Goal: Communication & Community: Ask a question

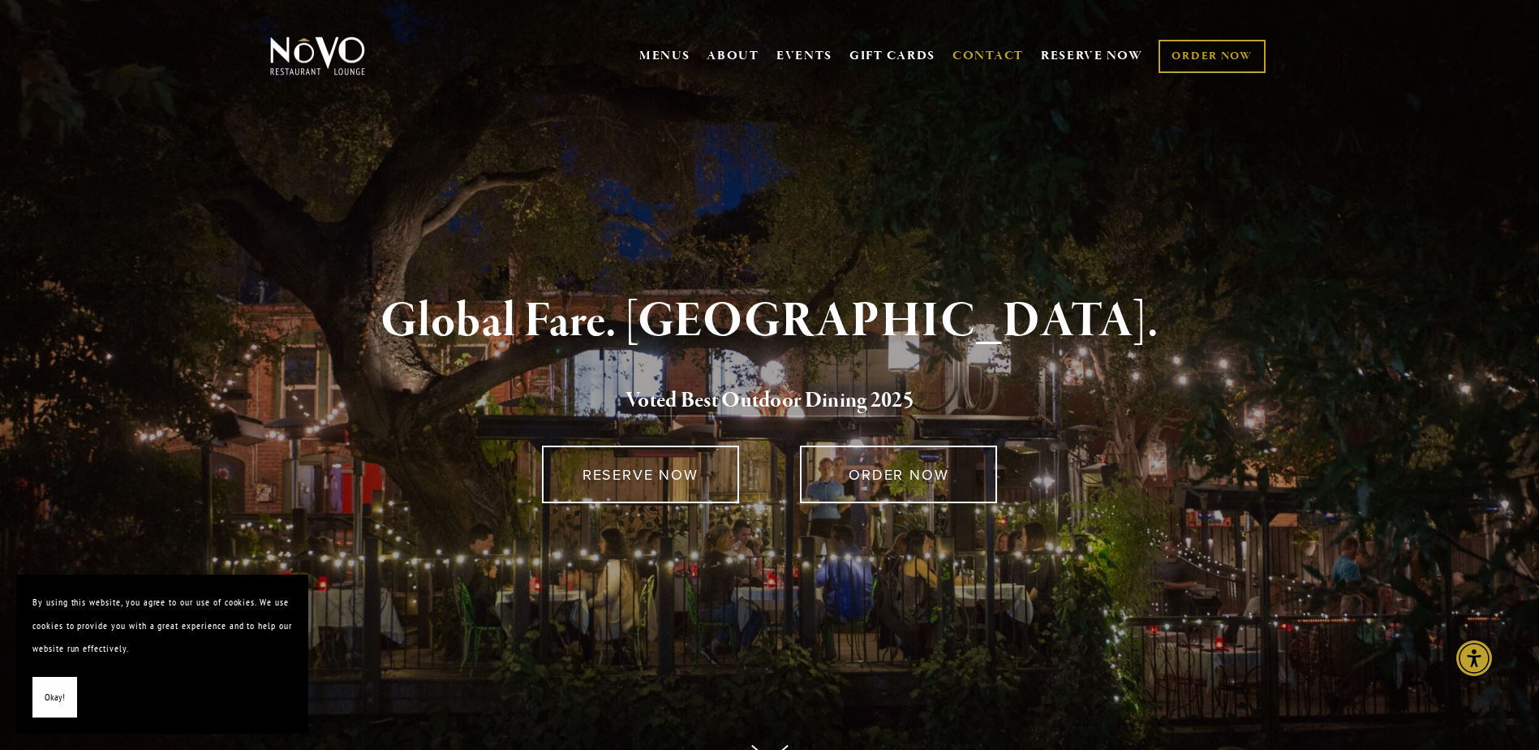
click at [973, 53] on link "CONTACT" at bounding box center [987, 56] width 71 height 31
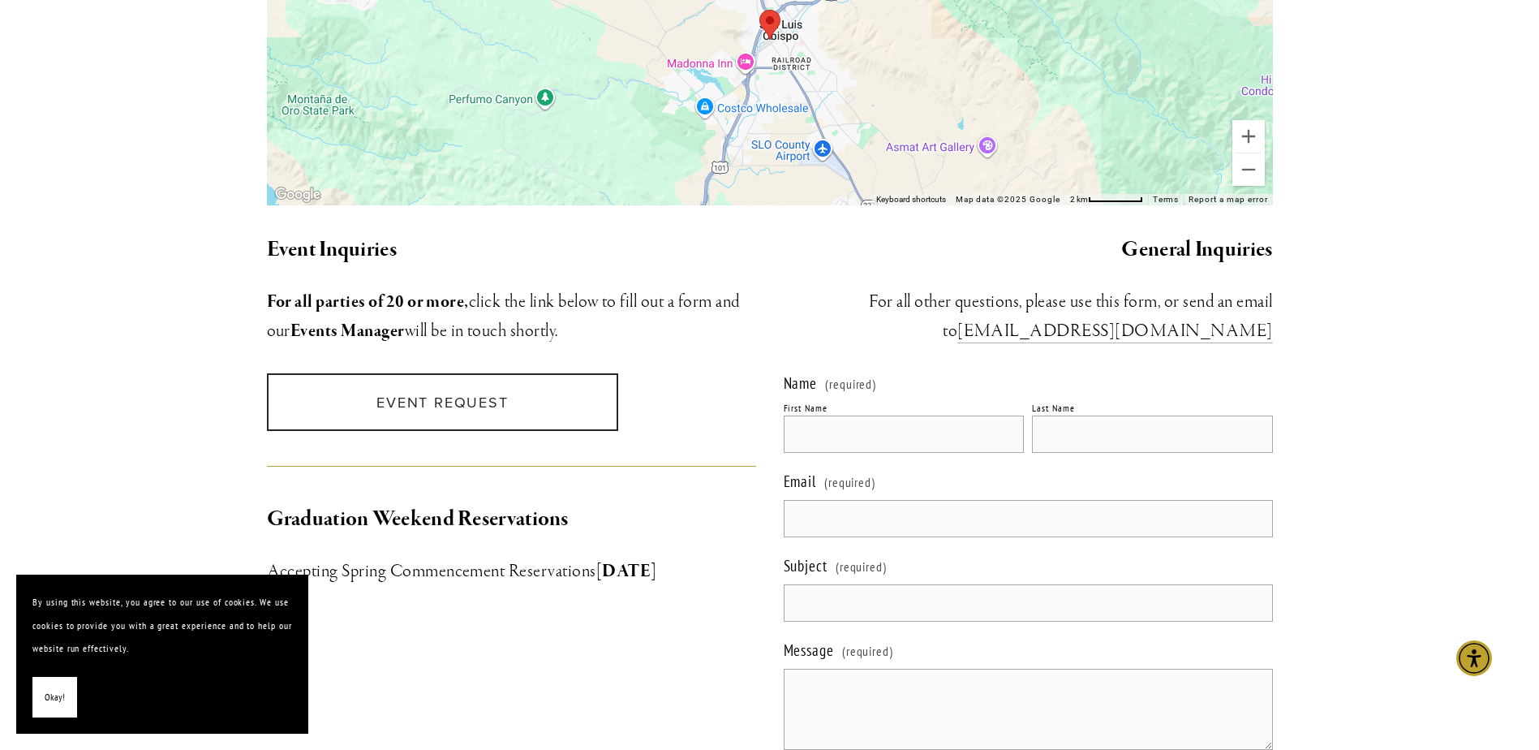
scroll to position [1379, 0]
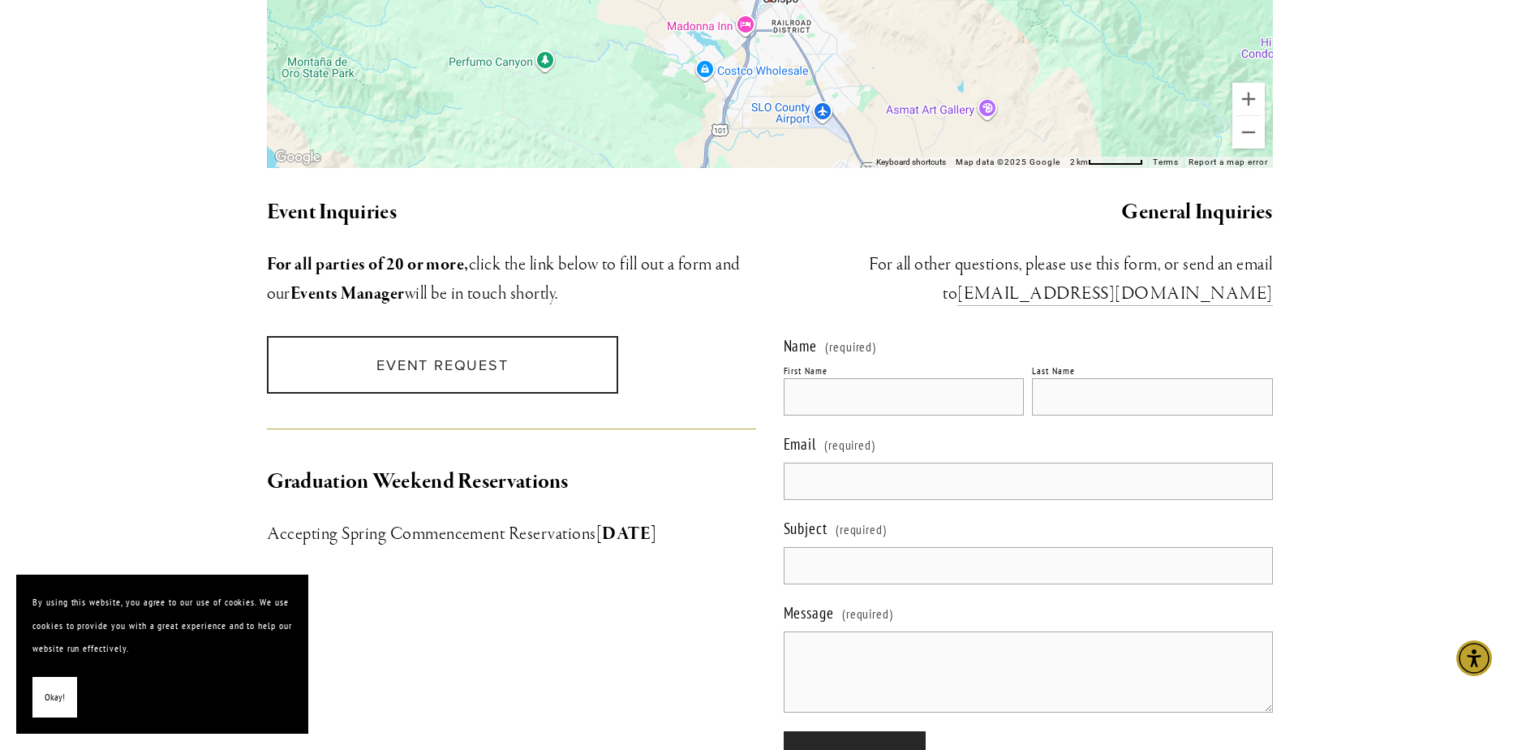
click at [869, 378] on input "First Name" at bounding box center [904, 396] width 241 height 37
type input "[PERSON_NAME]"
click at [1148, 378] on input "Last Name" at bounding box center [1152, 396] width 241 height 37
type input "Linn"
click at [939, 462] on input "Email (required)" at bounding box center [1028, 480] width 489 height 37
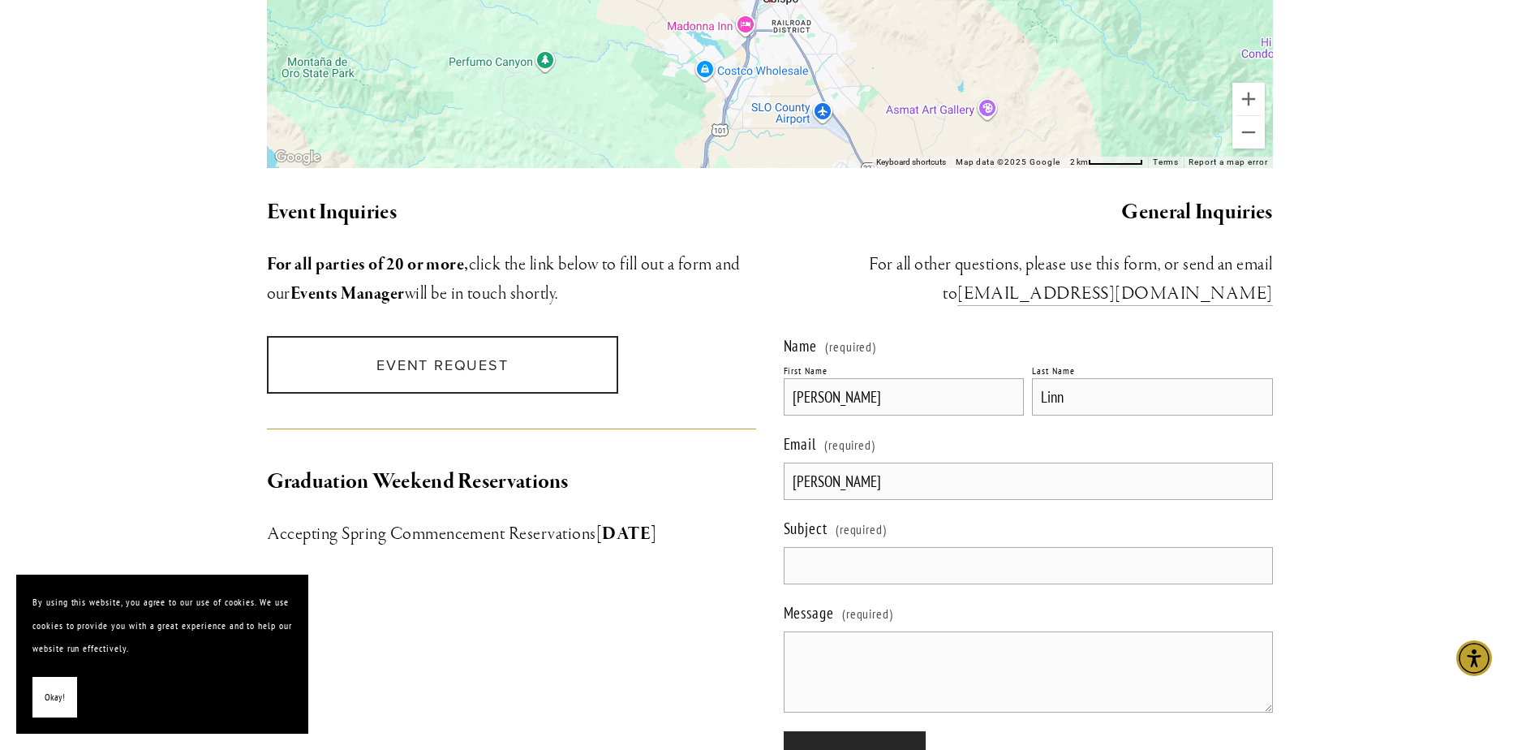
type input "[EMAIL_ADDRESS][DOMAIN_NAME]"
click at [872, 547] on input "Subject (required)" at bounding box center [1028, 565] width 489 height 37
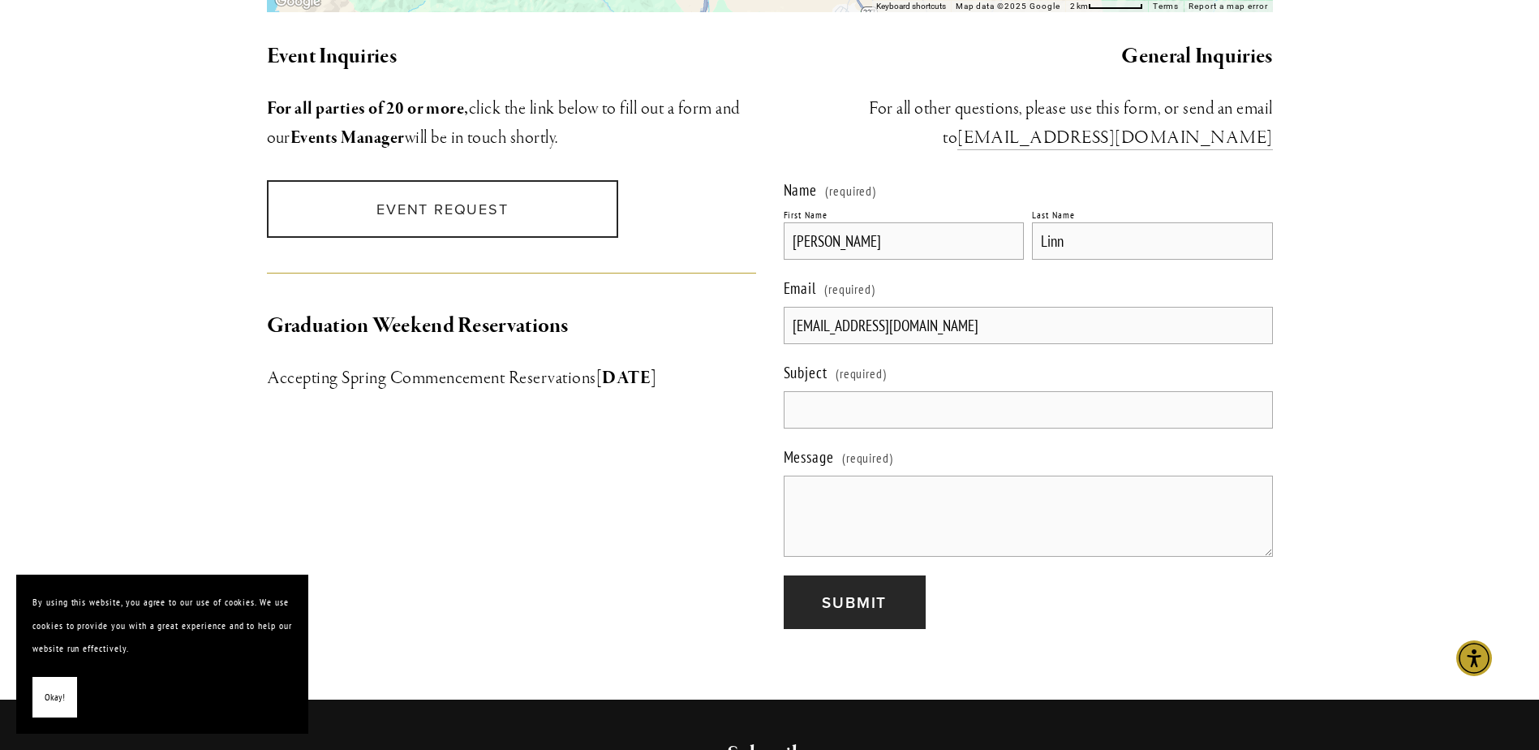
scroll to position [1541, 0]
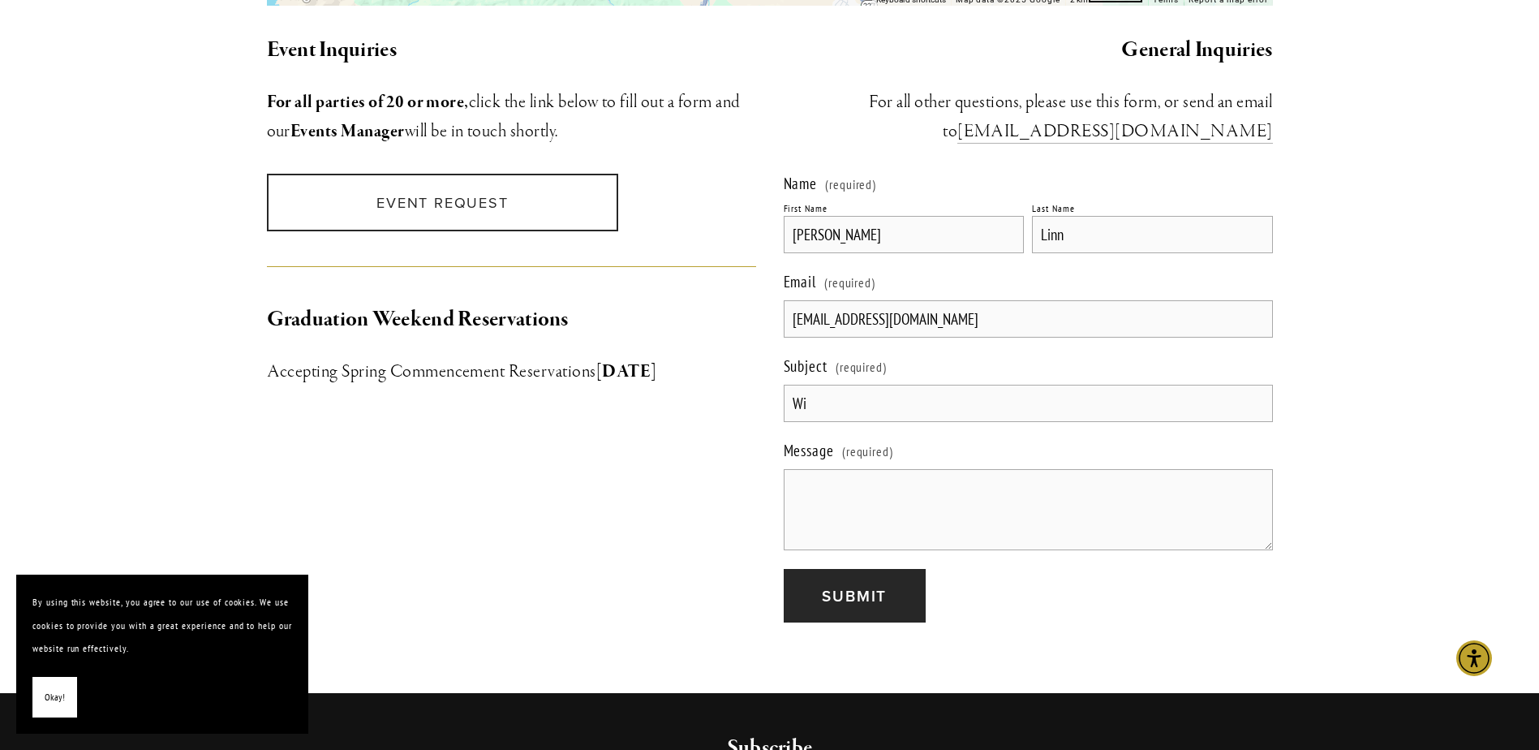
type input "W"
type input "Wine - [PERSON_NAME] Wines"
click at [823, 471] on textarea "Message (required)" at bounding box center [1028, 509] width 489 height 81
type textarea "G"
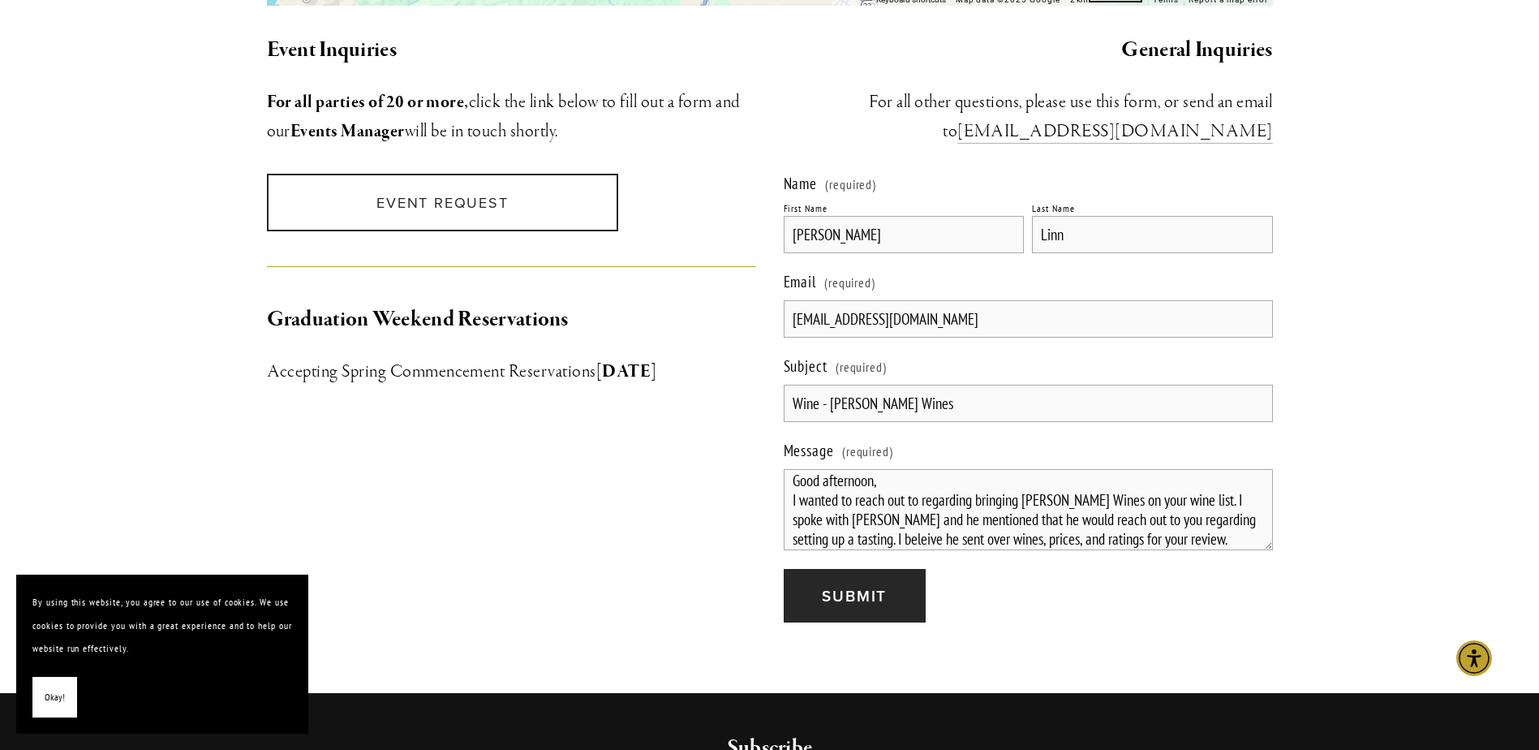
scroll to position [15, 0]
click at [1225, 512] on textarea "Good afternoon, I wanted to reach out to regarding bringing [PERSON_NAME] Wines…" at bounding box center [1028, 509] width 489 height 81
click at [1223, 510] on textarea "Good afternoon, I wanted to reach out to regarding bringing [PERSON_NAME] Wines…" at bounding box center [1028, 509] width 489 height 81
click at [1217, 505] on textarea "Good afternoon, I wanted to reach out to regarding bringing [PERSON_NAME] Wines…" at bounding box center [1028, 509] width 489 height 81
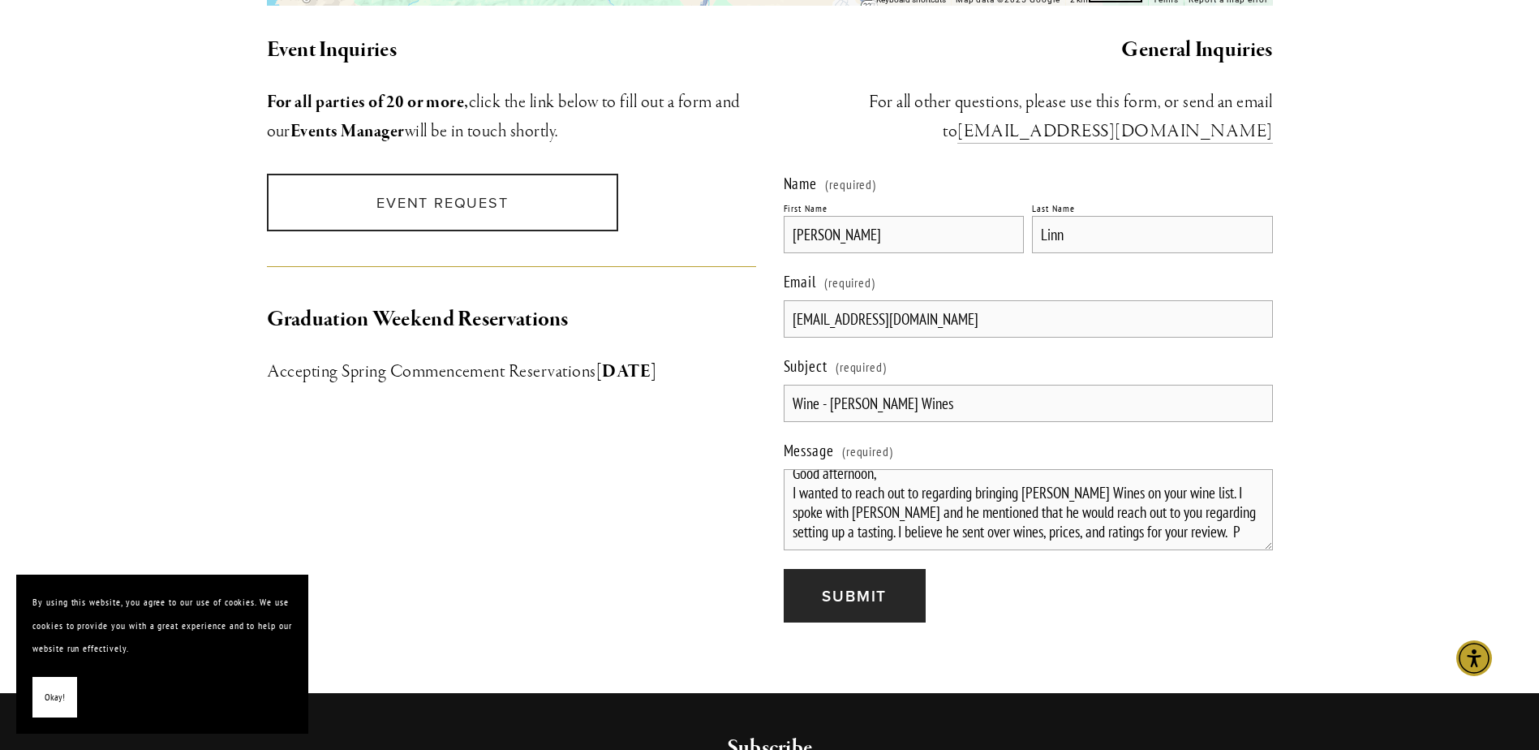
click at [1217, 505] on textarea "Good afternoon, I wanted to reach out to regarding bringing [PERSON_NAME] Wines…" at bounding box center [1028, 509] width 489 height 81
click at [1217, 512] on textarea "Good afternoon, I wanted to reach out to regarding bringing [PERSON_NAME] Wines…" at bounding box center [1028, 509] width 489 height 81
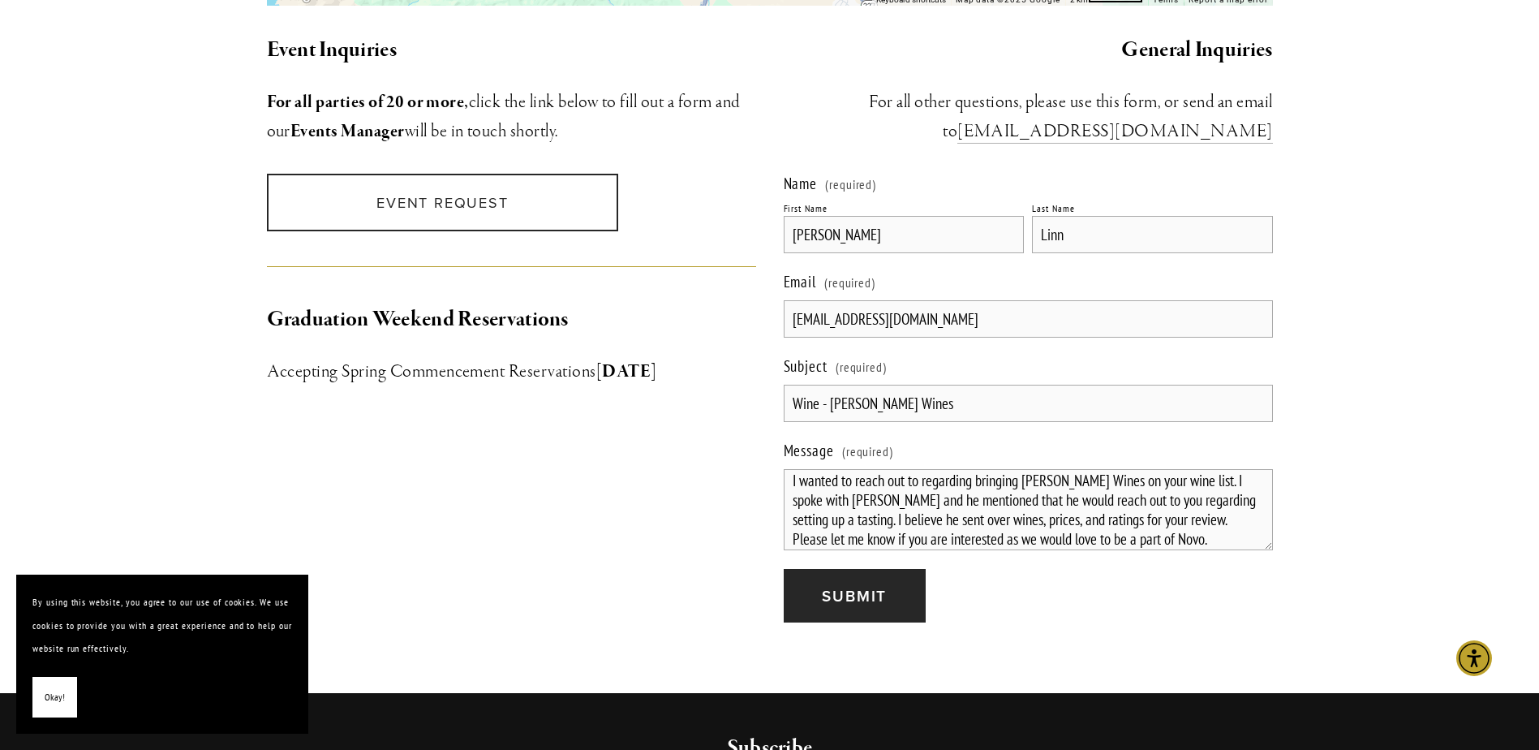
click at [1191, 514] on textarea "Good afternoon, I wanted to reach out to regarding bringing [PERSON_NAME] Wines…" at bounding box center [1028, 509] width 489 height 81
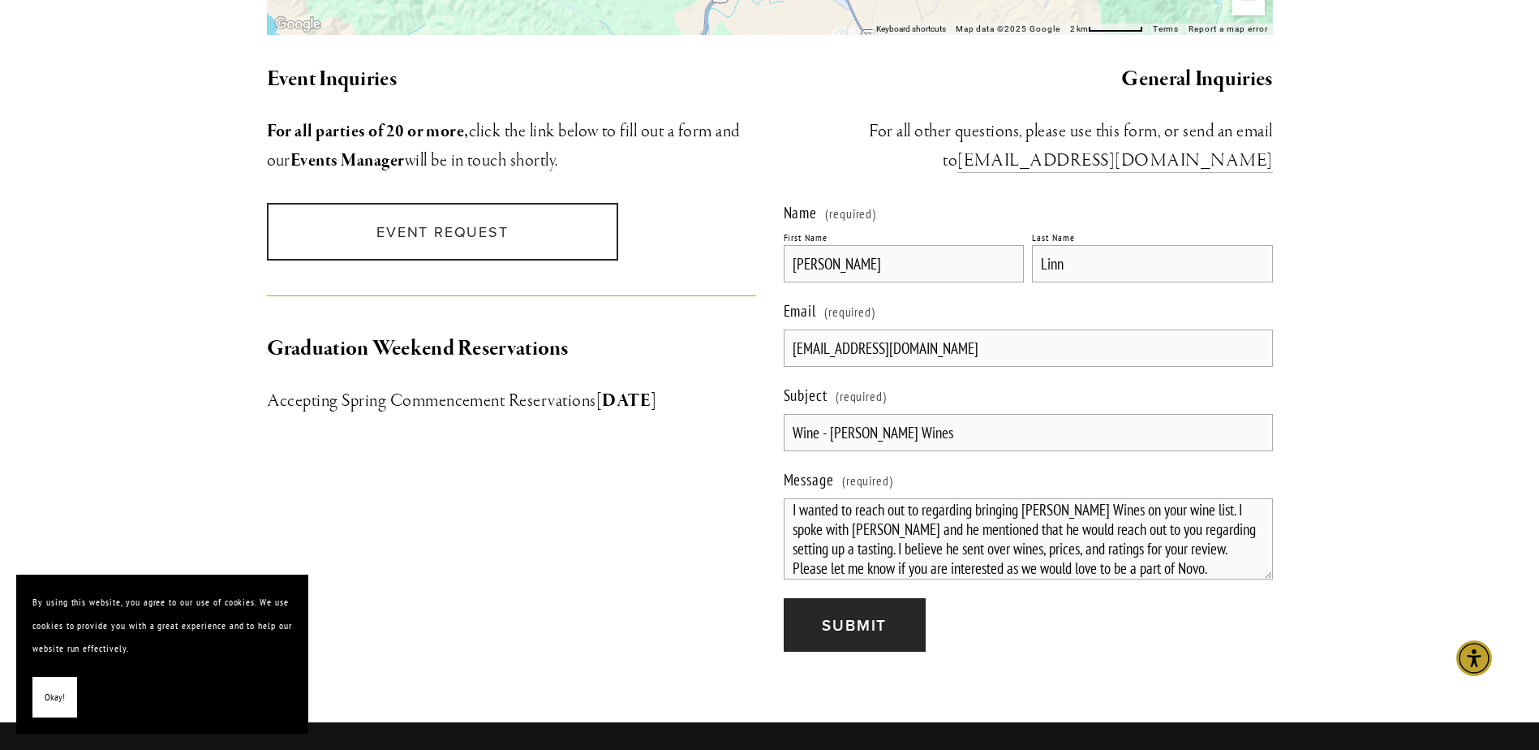
scroll to position [1541, 0]
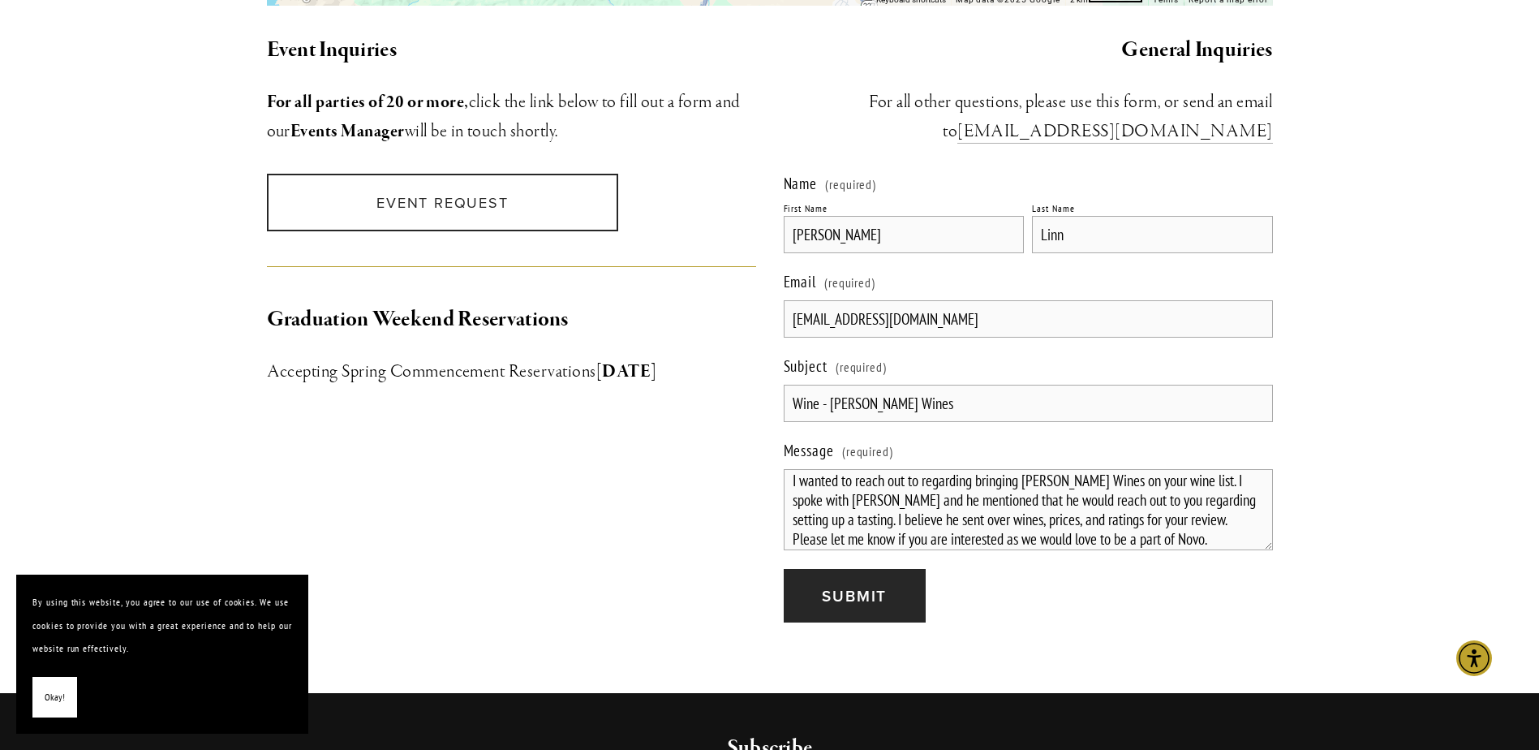
click at [818, 479] on textarea "Good afternoon, I wanted to reach out to regarding bringing [PERSON_NAME] Wines…" at bounding box center [1028, 509] width 489 height 81
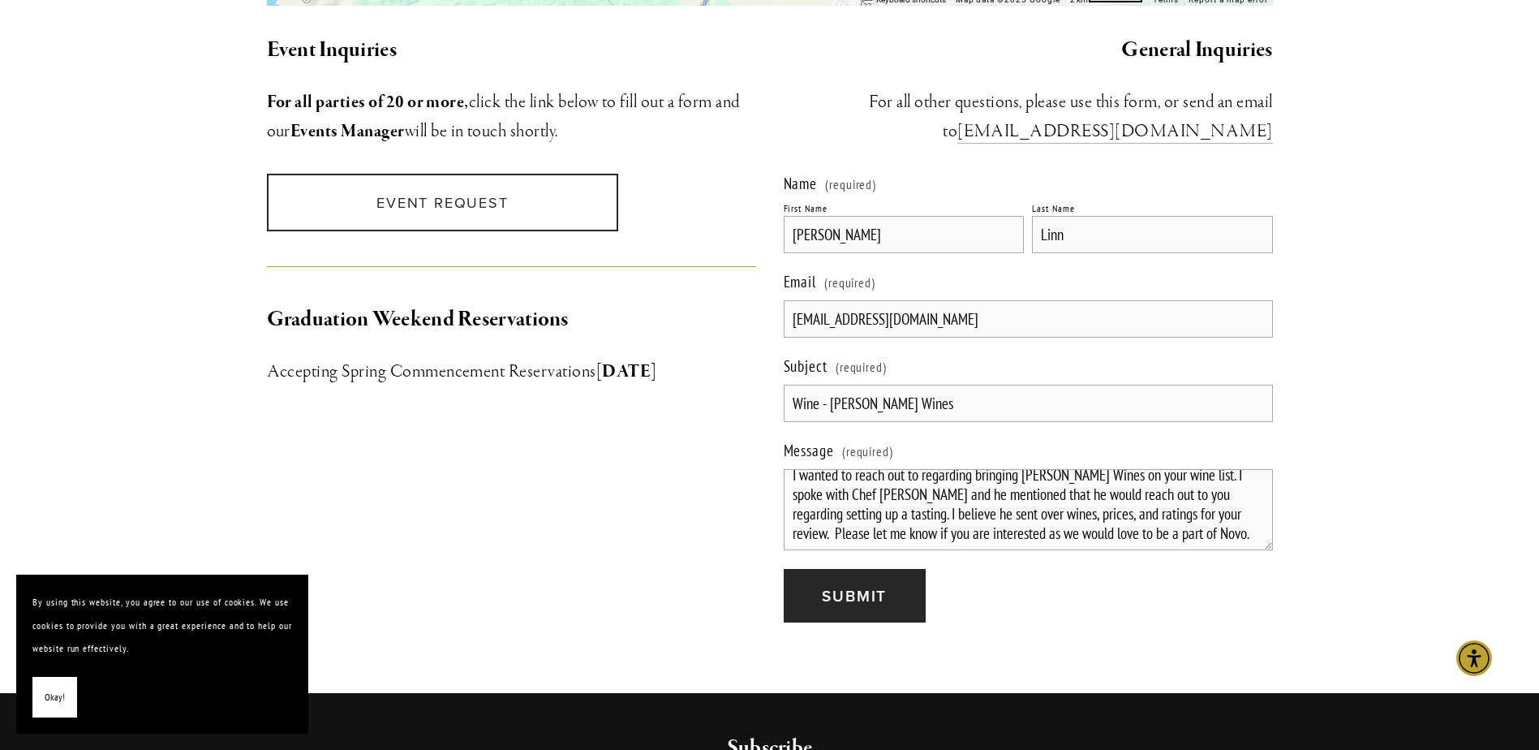
scroll to position [34, 0]
type textarea "Good afternoon, I wanted to reach out to regarding bringing [PERSON_NAME] Wines…"
click at [842, 584] on span "Submit" at bounding box center [854, 595] width 65 height 23
